Goal: Information Seeking & Learning: Check status

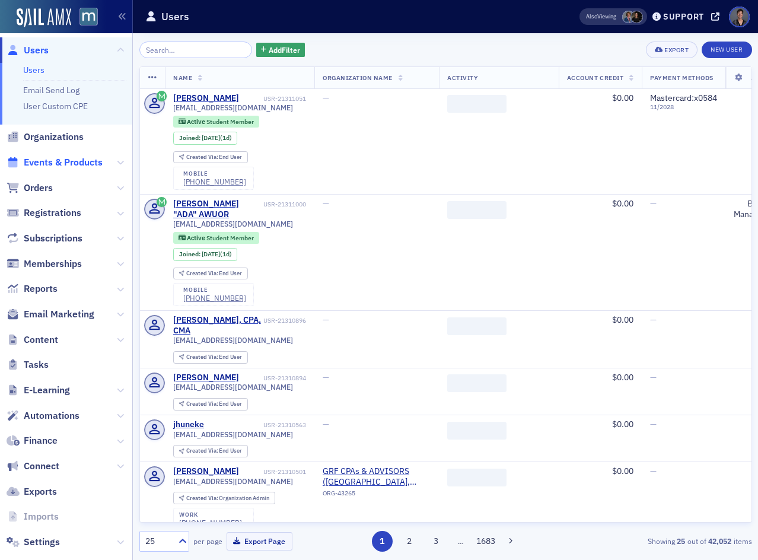
click at [61, 163] on span "Events & Products" at bounding box center [63, 162] width 79 height 13
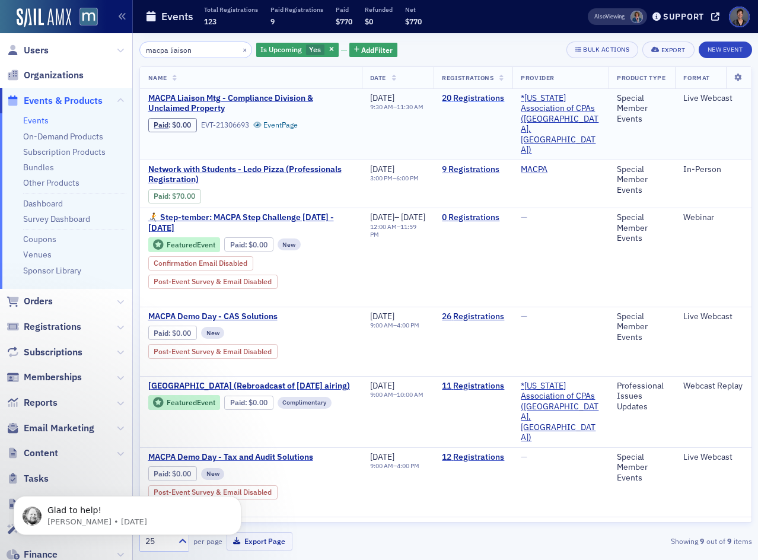
type input "macpa liaison"
click at [504, 97] on link "20 Registrations" at bounding box center [473, 98] width 62 height 11
